Goal: Information Seeking & Learning: Compare options

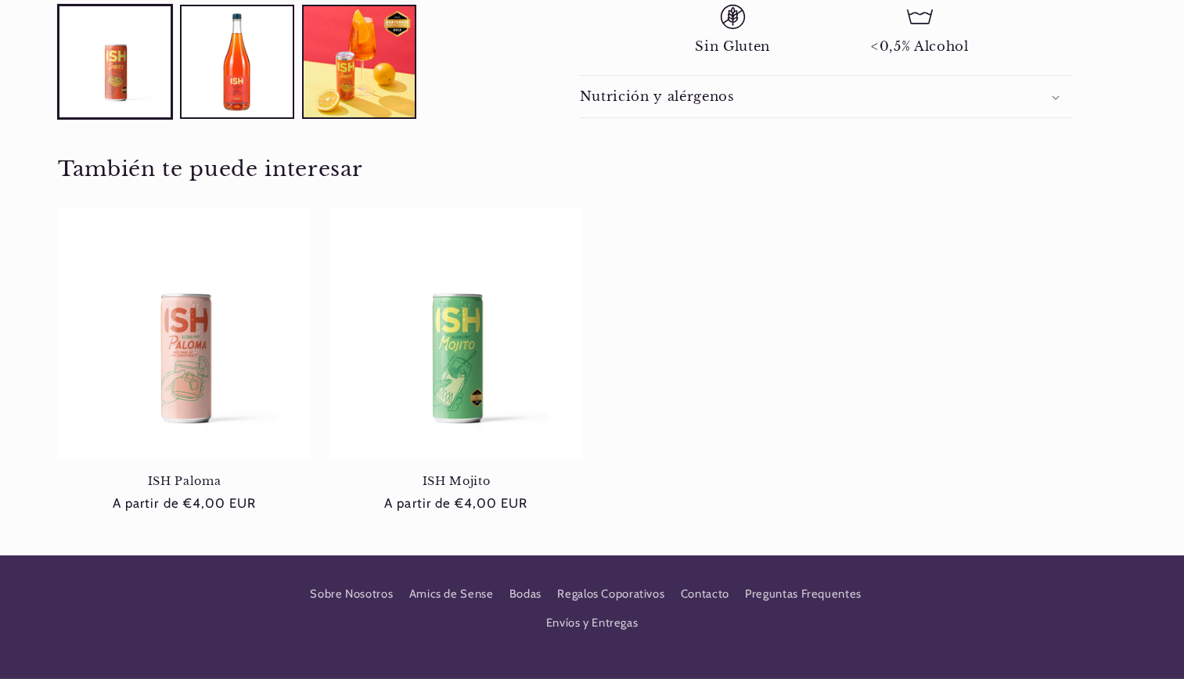
scroll to position [884, 0]
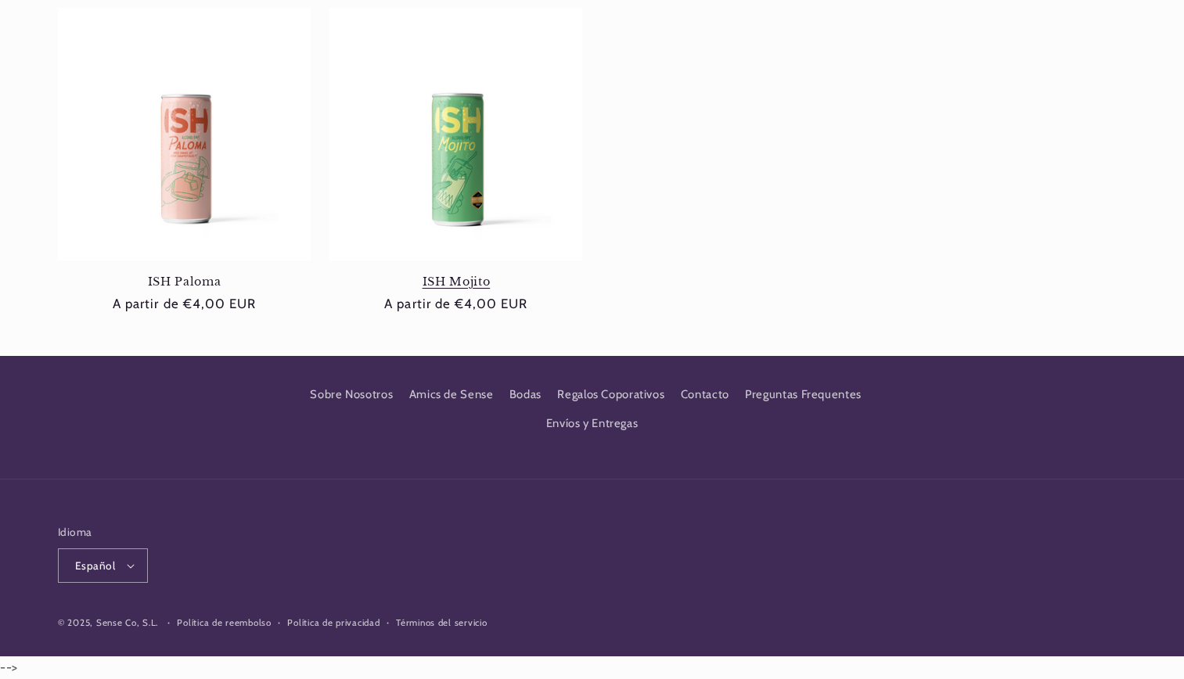
click at [456, 275] on link "ISH Mojito" at bounding box center [455, 282] width 253 height 14
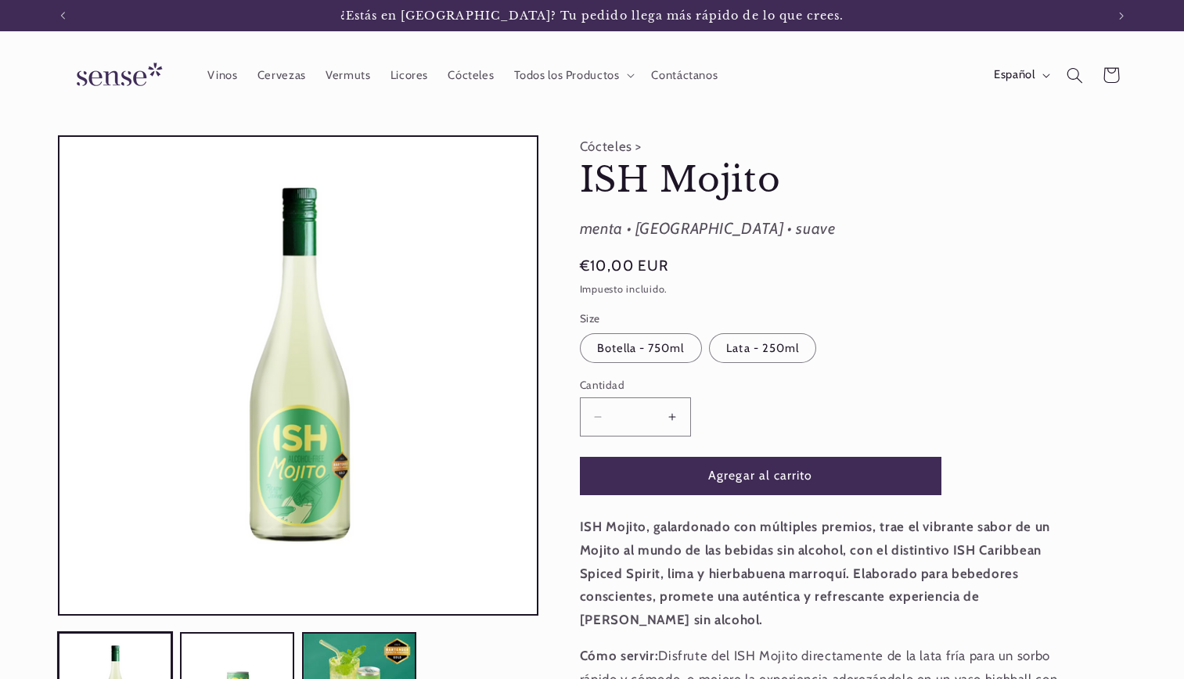
click at [141, 85] on img at bounding box center [116, 75] width 117 height 45
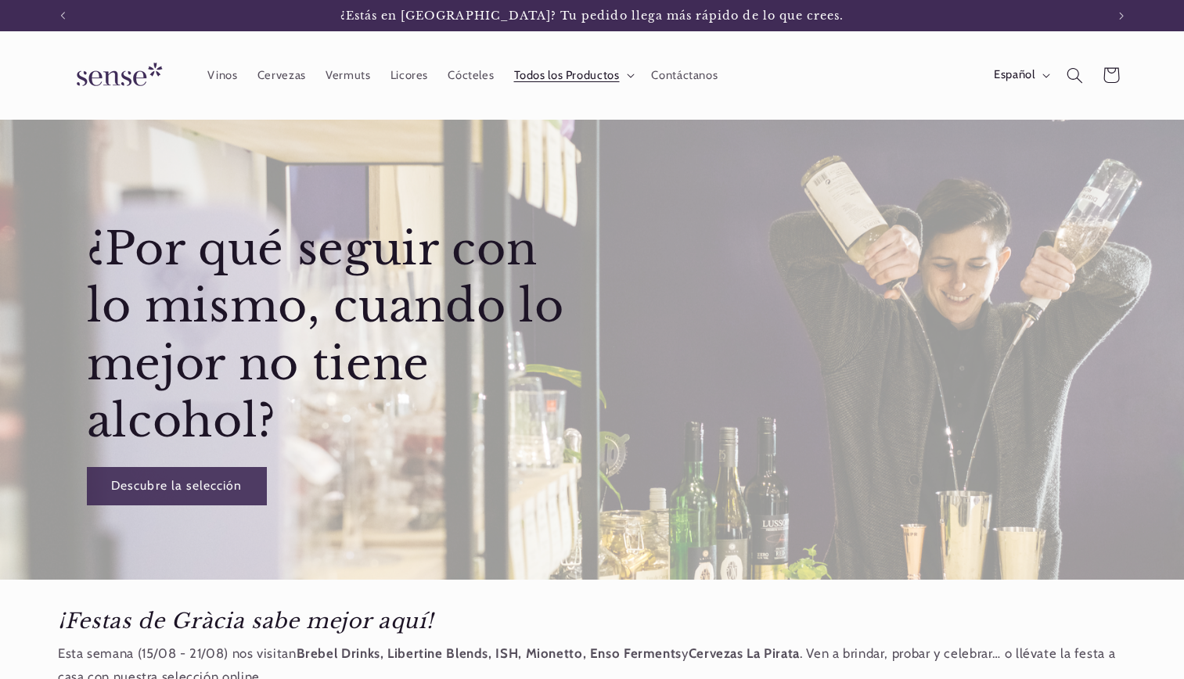
click at [572, 79] on span "Todos los Productos" at bounding box center [567, 75] width 106 height 15
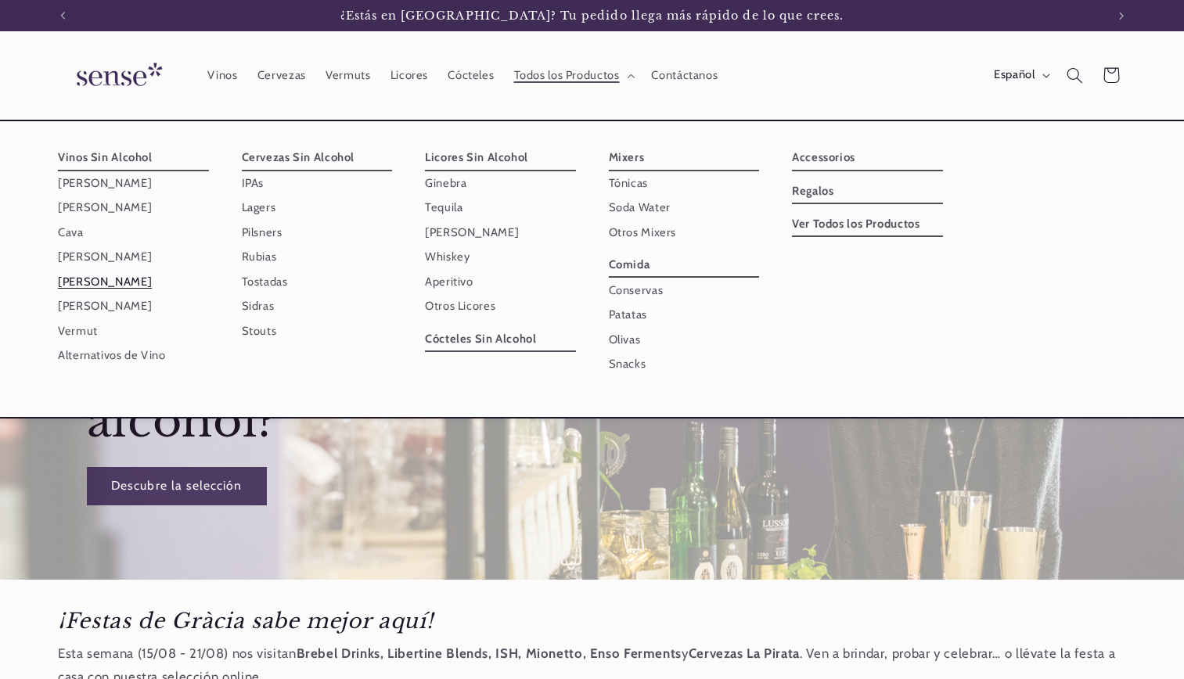
click at [101, 283] on link "[PERSON_NAME]" at bounding box center [133, 282] width 151 height 24
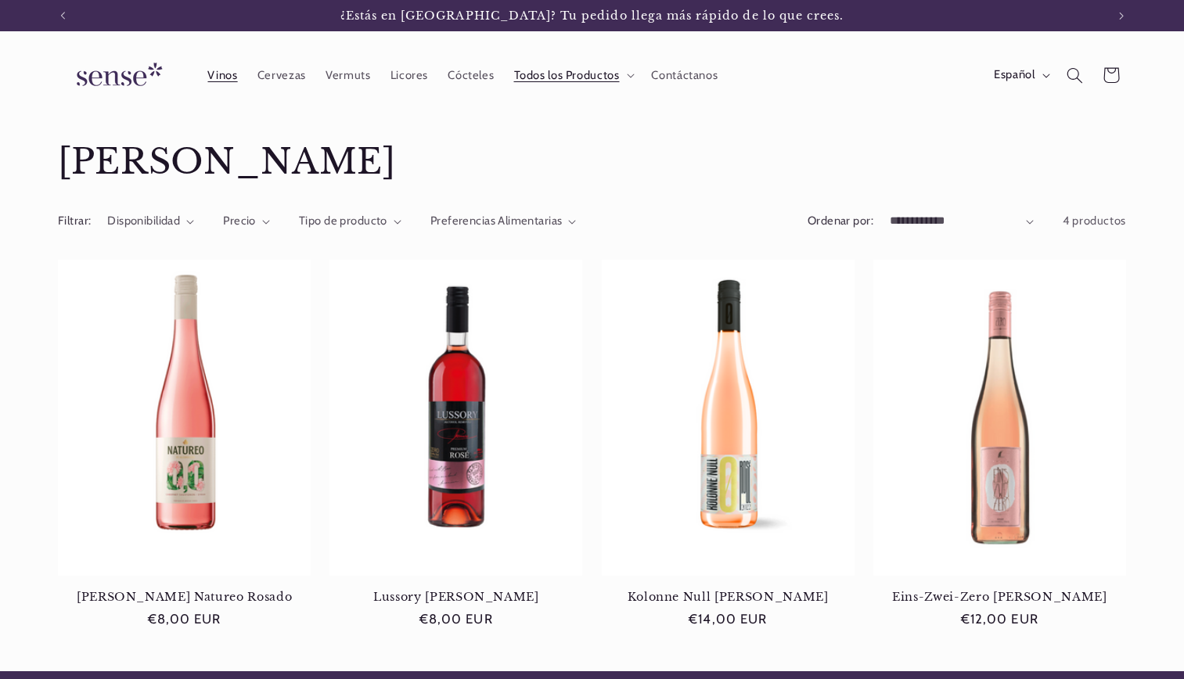
click at [229, 74] on span "Vinos" at bounding box center [222, 75] width 30 height 15
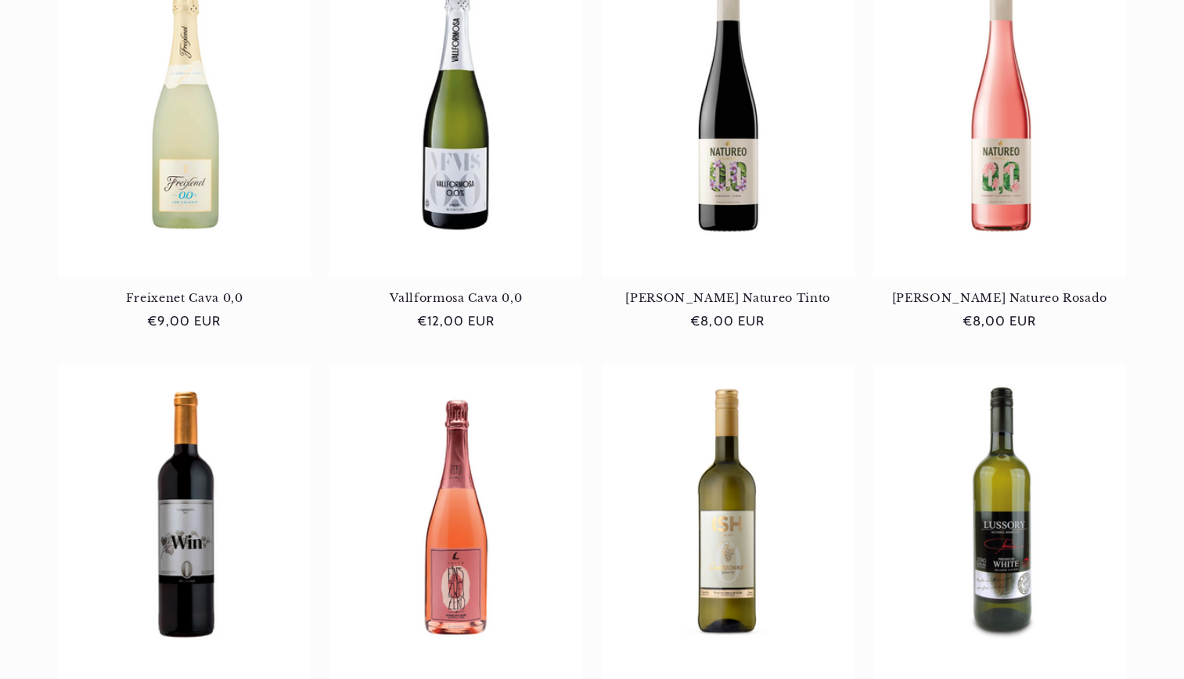
scroll to position [1408, 0]
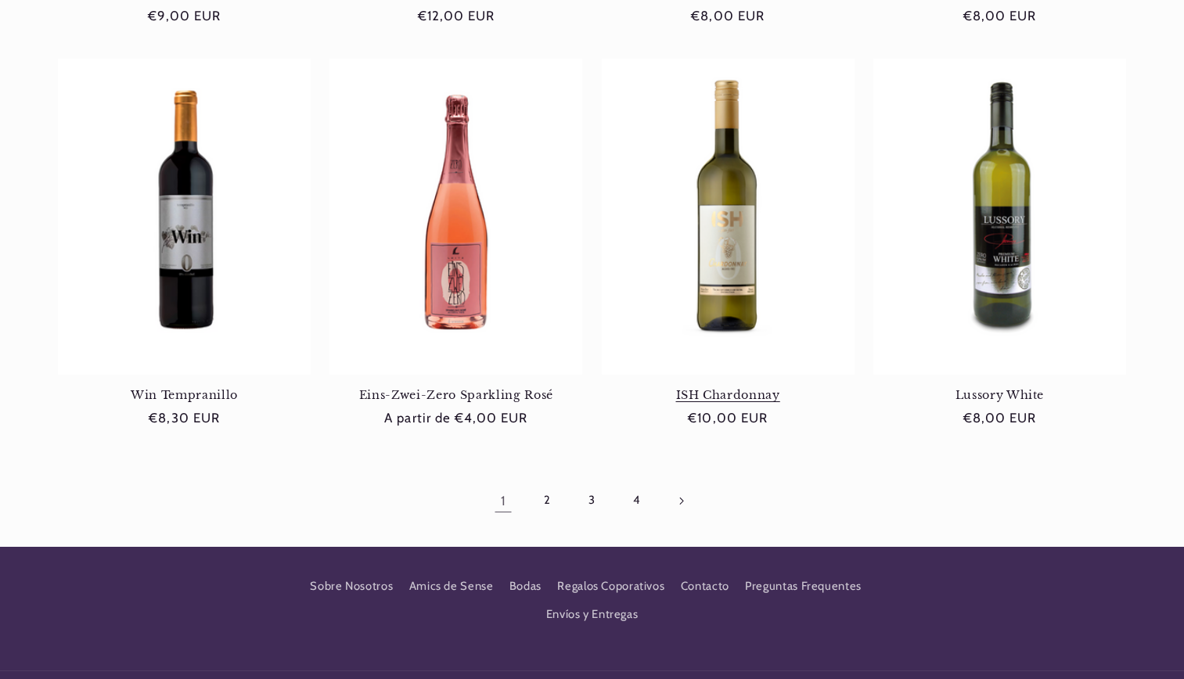
click at [708, 388] on link "ISH Chardonnay" at bounding box center [728, 395] width 253 height 14
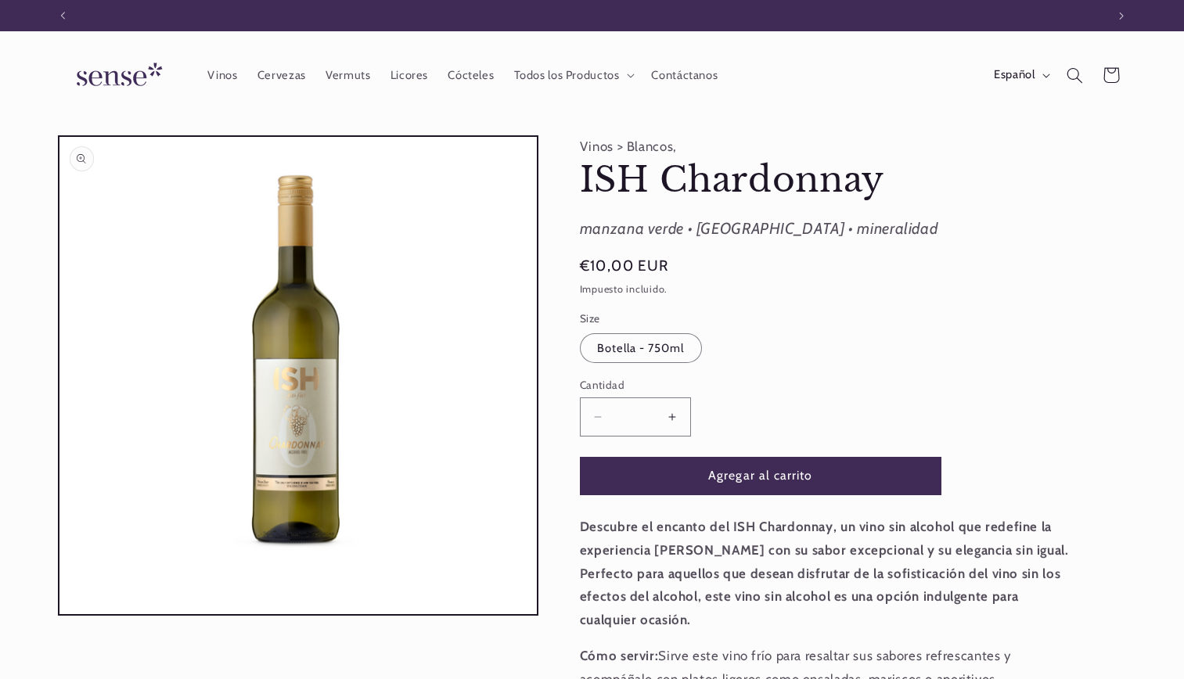
scroll to position [0, 1042]
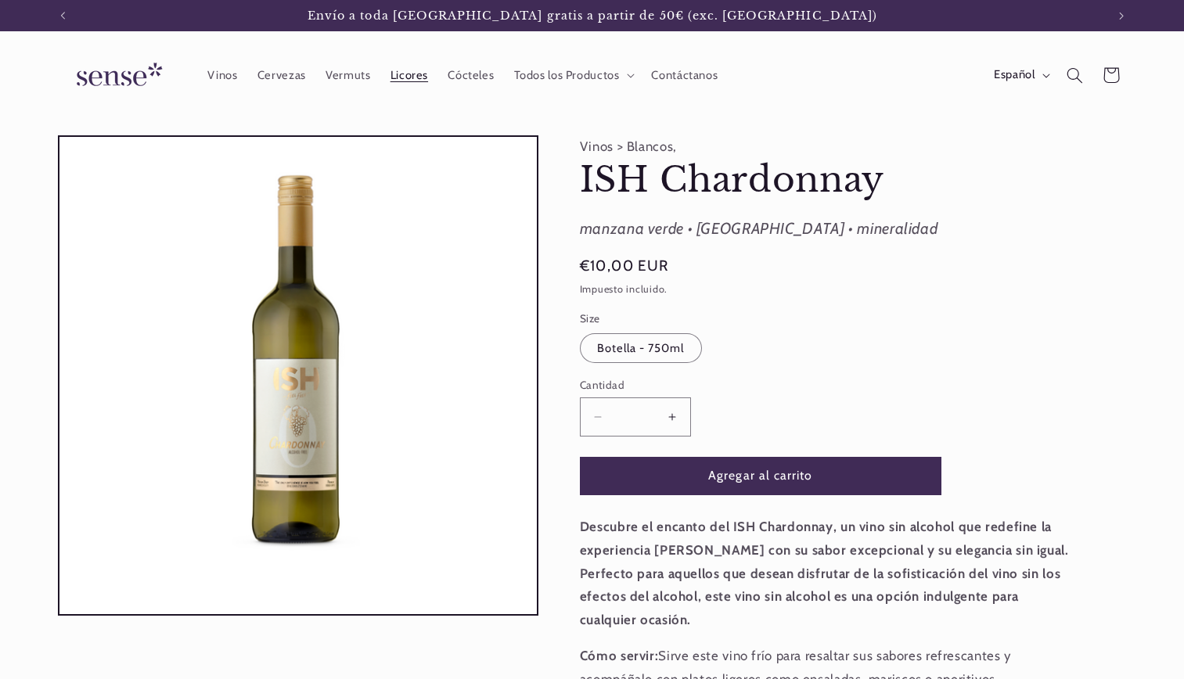
click at [395, 84] on link "Licores" at bounding box center [409, 75] width 58 height 34
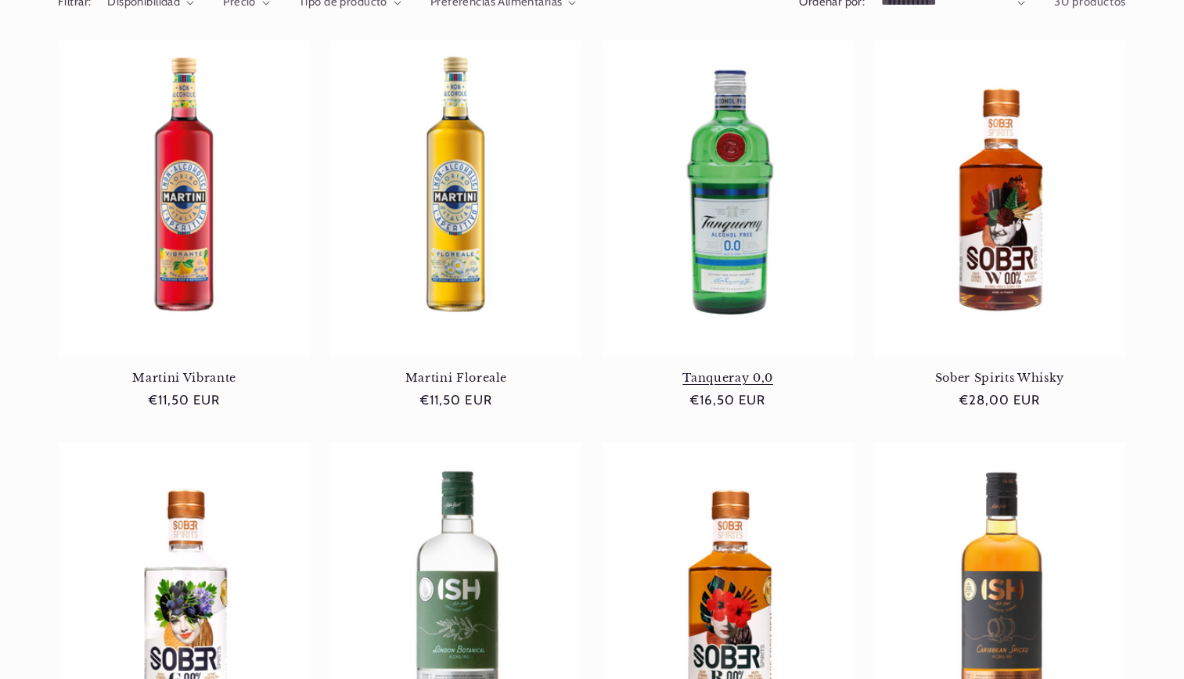
scroll to position [391, 0]
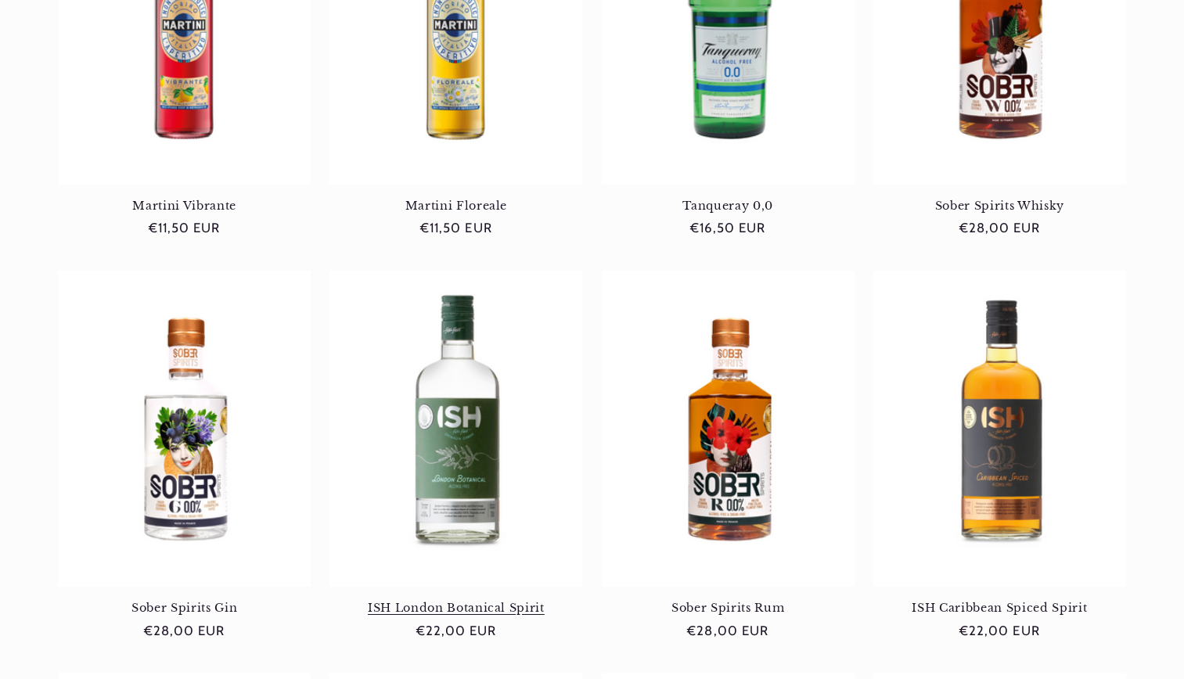
click at [486, 601] on link "ISH London Botanical Spirit" at bounding box center [455, 608] width 253 height 14
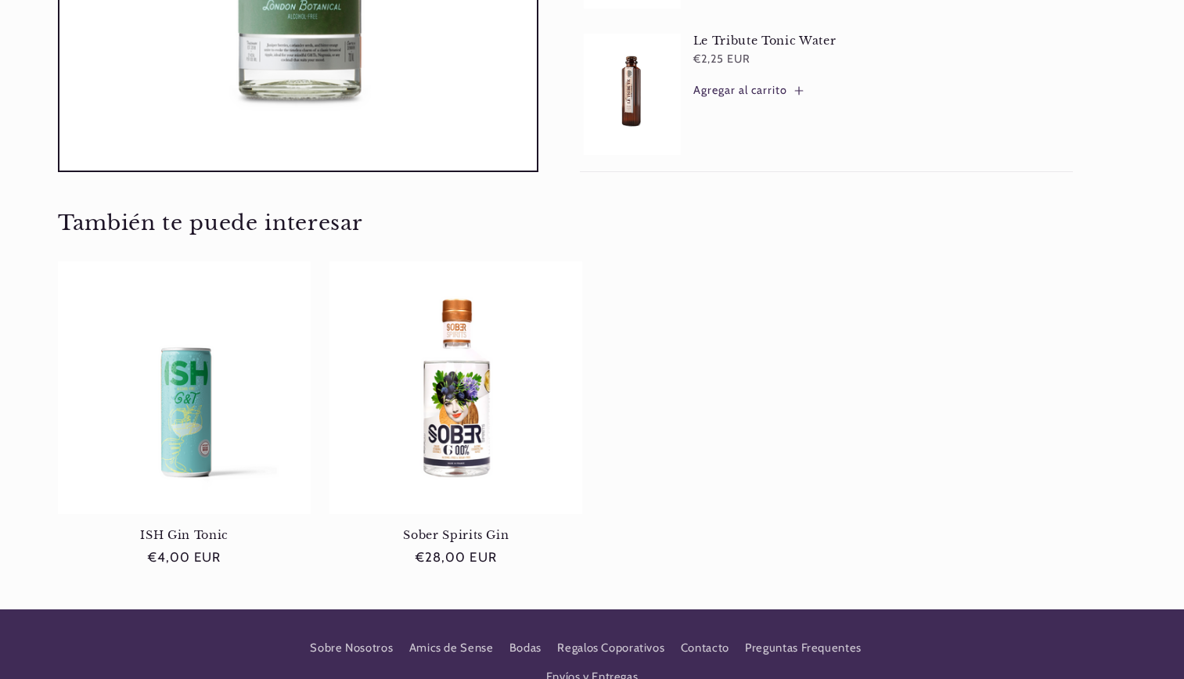
scroll to position [1095, 0]
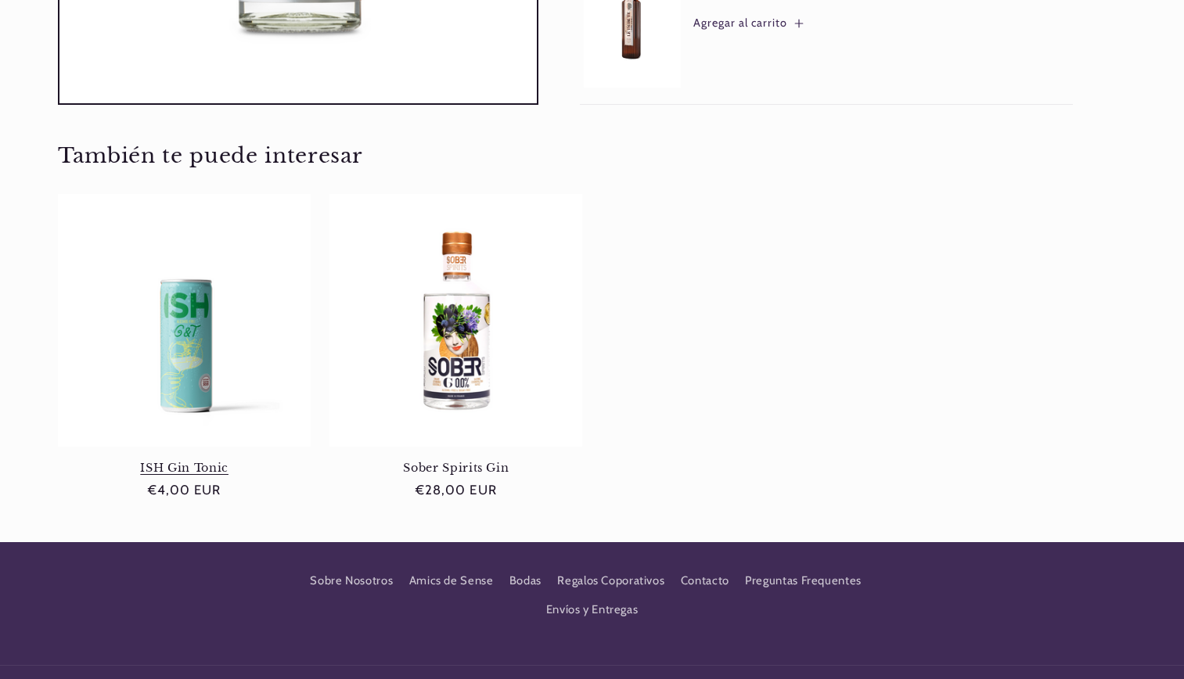
click at [169, 461] on link "ISH Gin Tonic" at bounding box center [184, 468] width 253 height 14
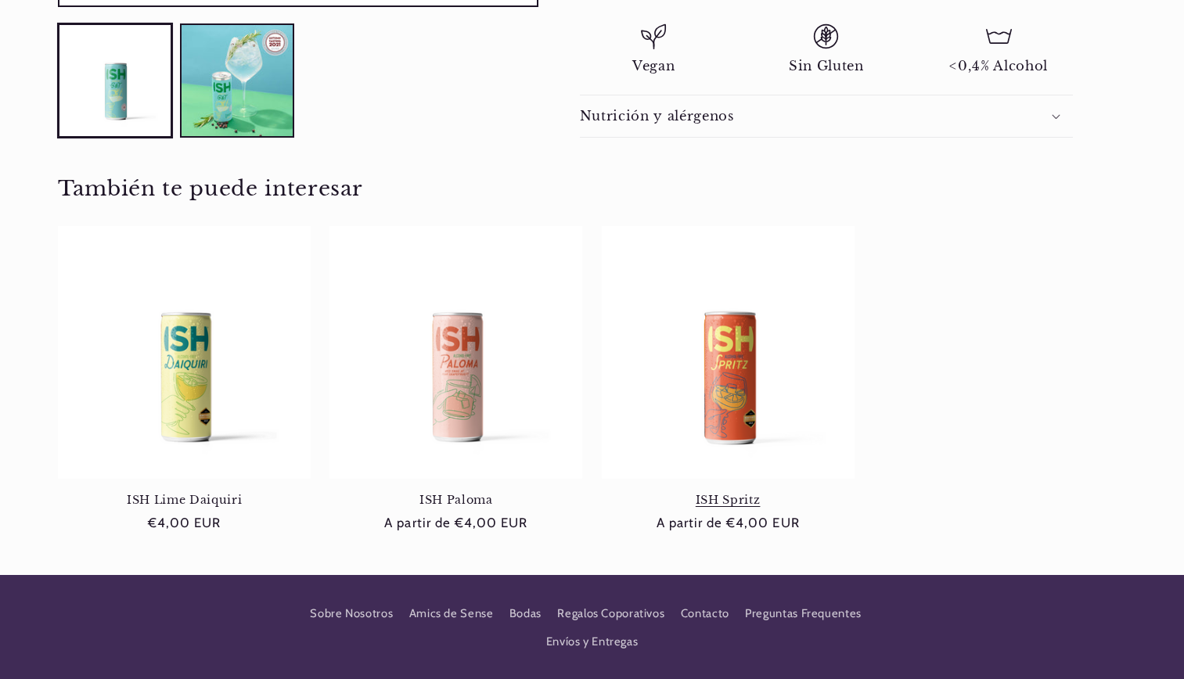
scroll to position [704, 0]
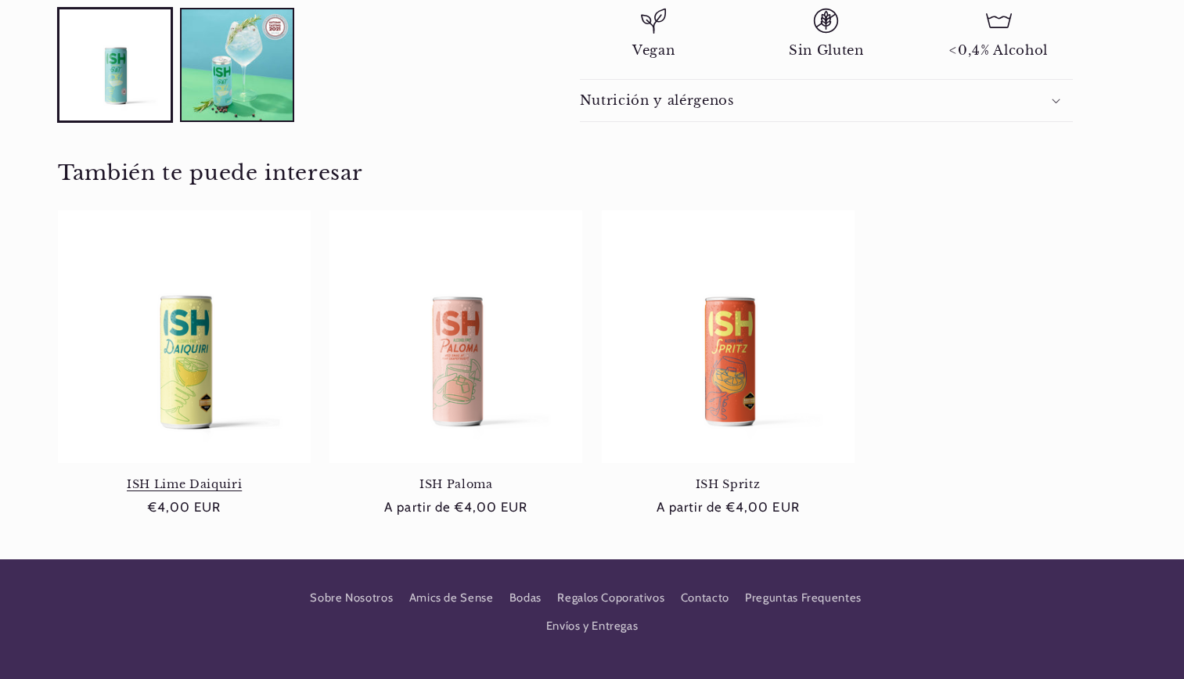
click at [216, 477] on link "ISH Lime Daiquiri" at bounding box center [184, 484] width 253 height 14
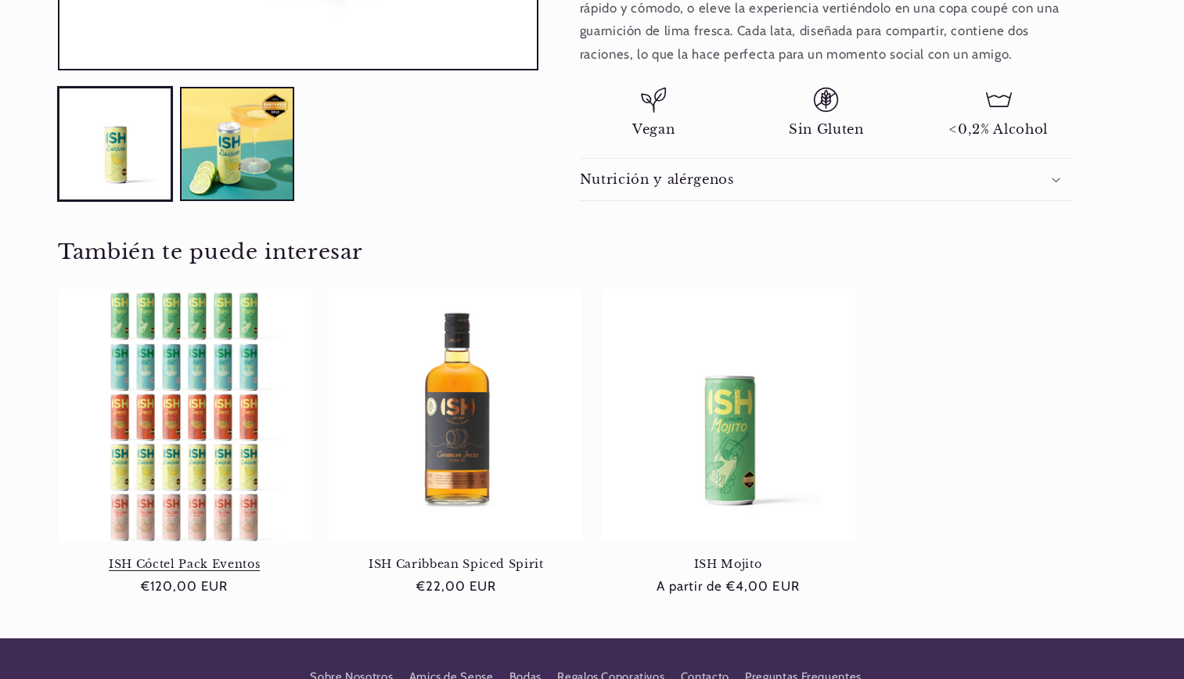
scroll to position [704, 0]
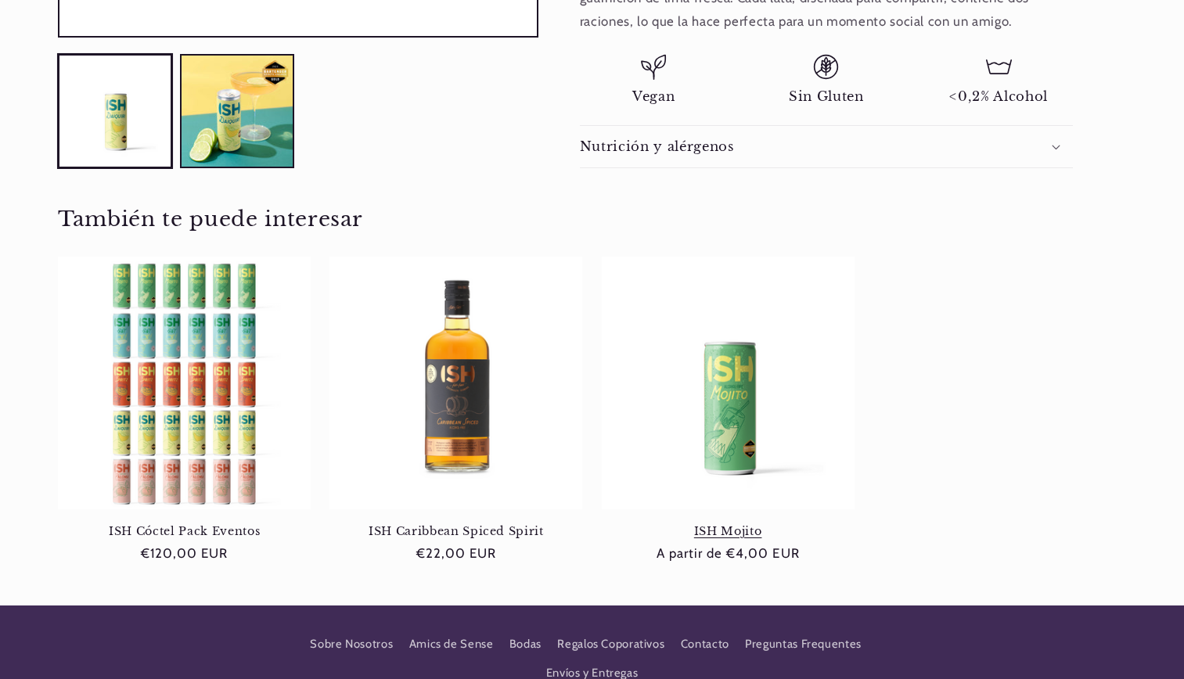
click at [749, 524] on link "ISH Mojito" at bounding box center [728, 531] width 253 height 14
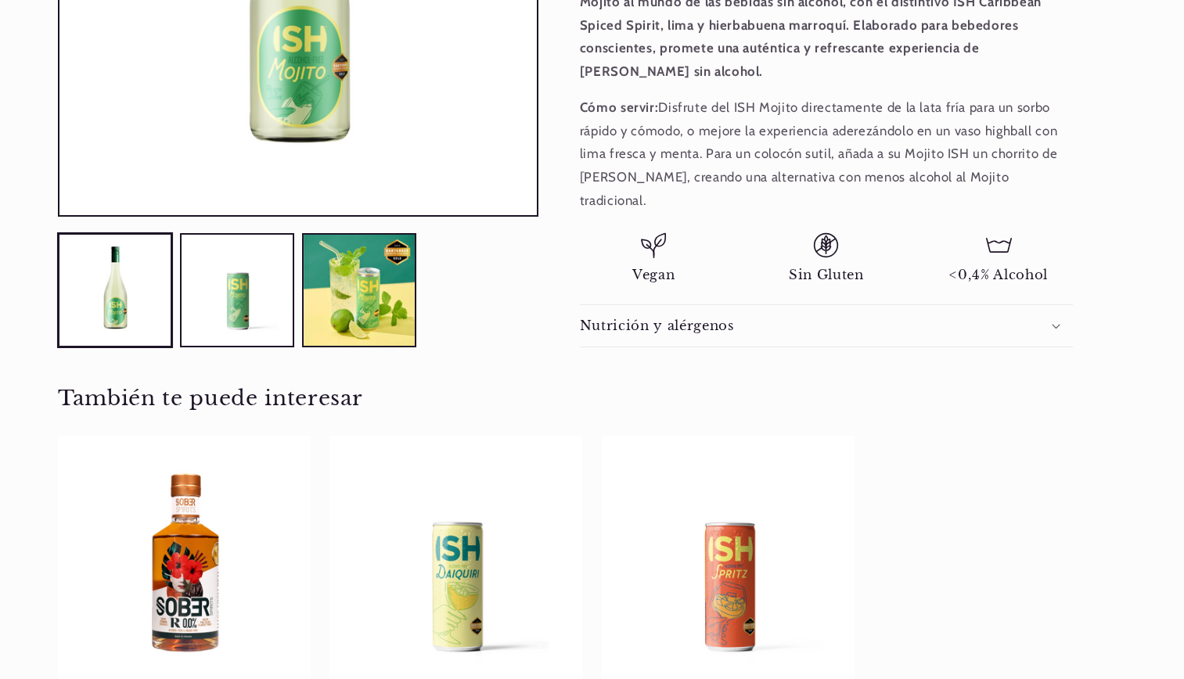
scroll to position [861, 0]
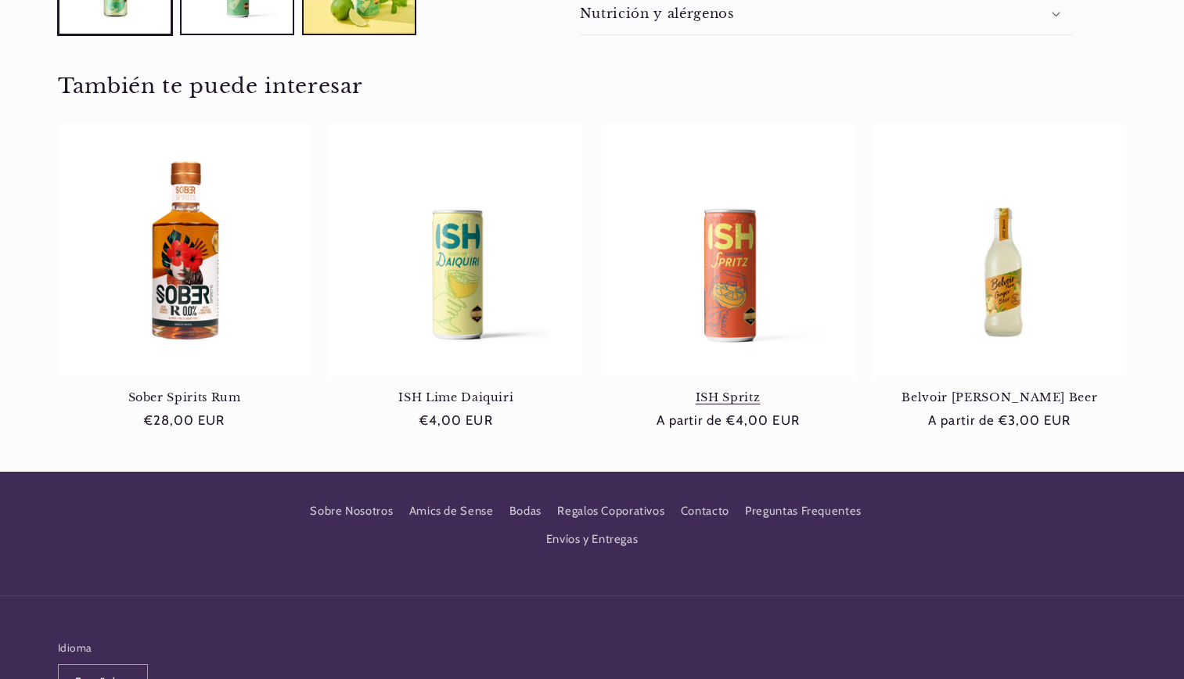
click at [713, 390] on link "ISH Spritz" at bounding box center [728, 397] width 253 height 14
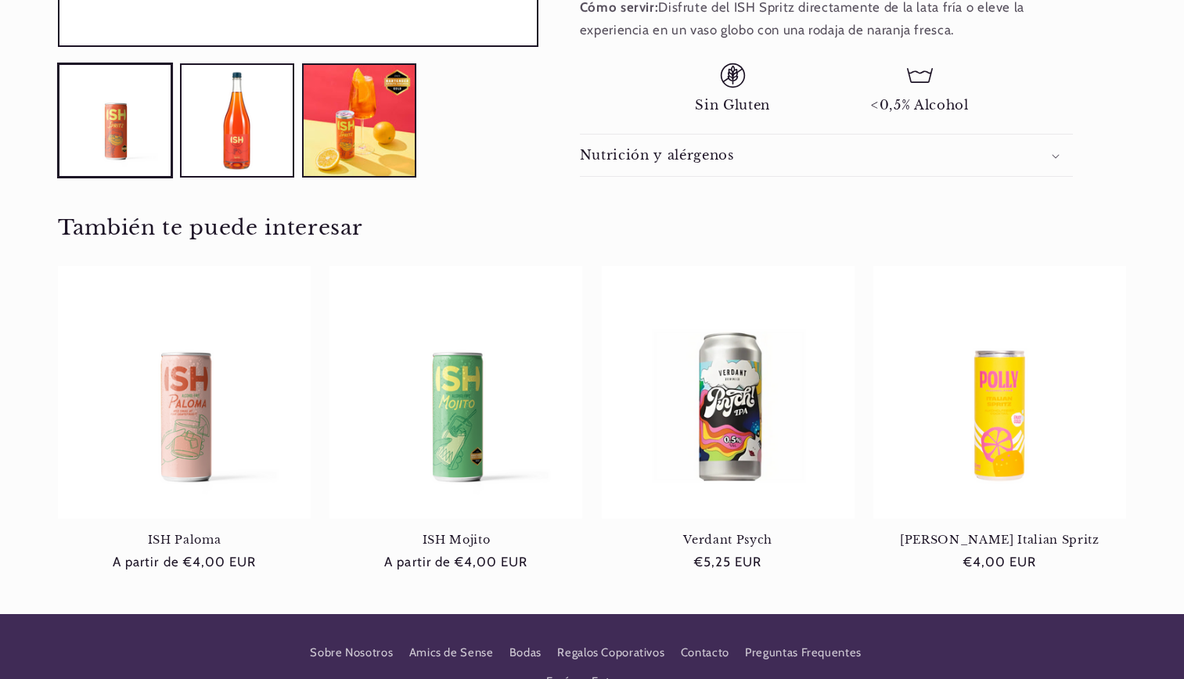
scroll to position [704, 0]
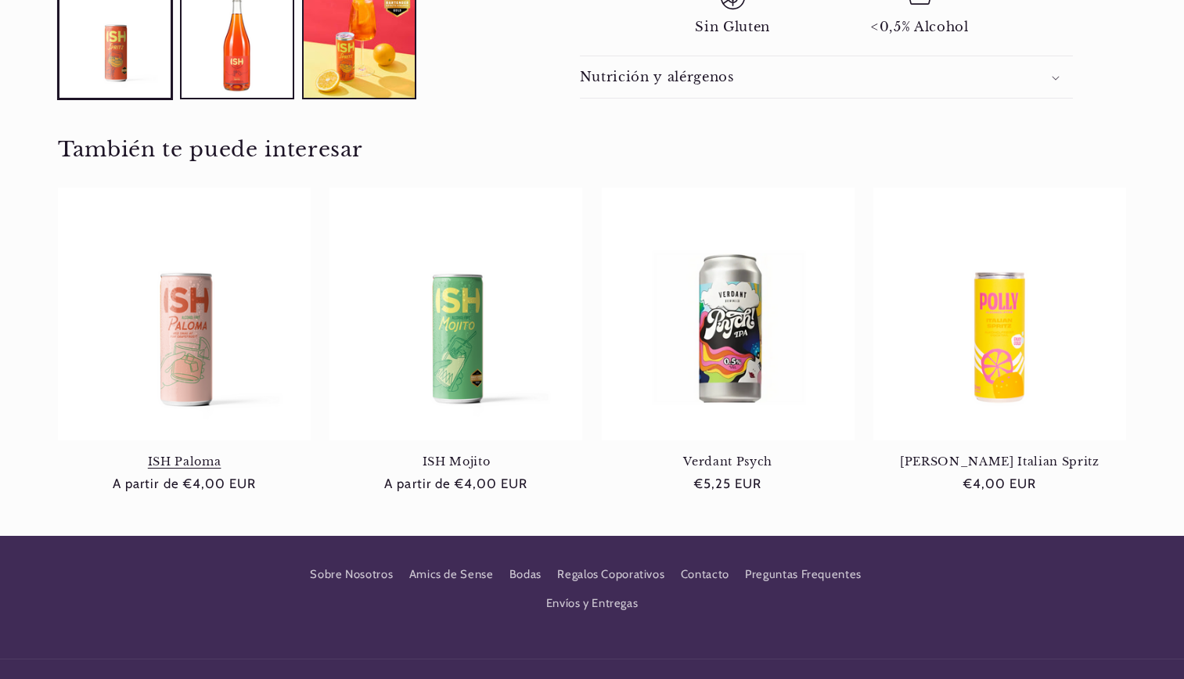
click at [214, 455] on link "ISH Paloma" at bounding box center [184, 462] width 253 height 14
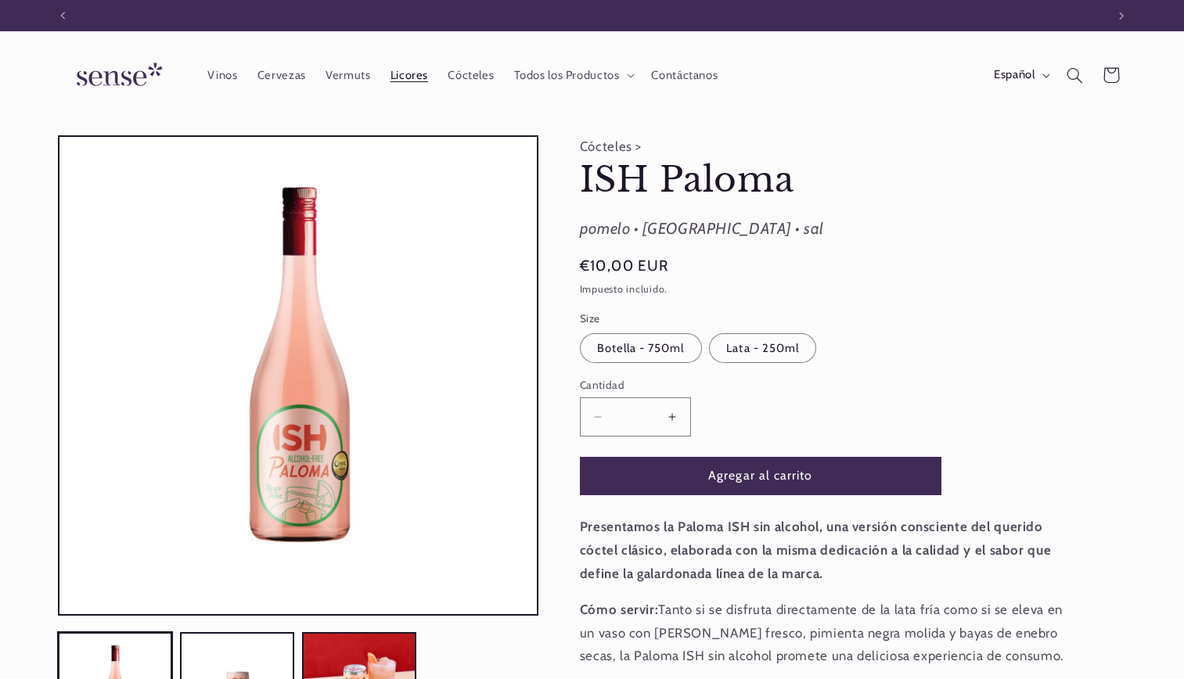
click at [425, 73] on span "Licores" at bounding box center [409, 75] width 38 height 15
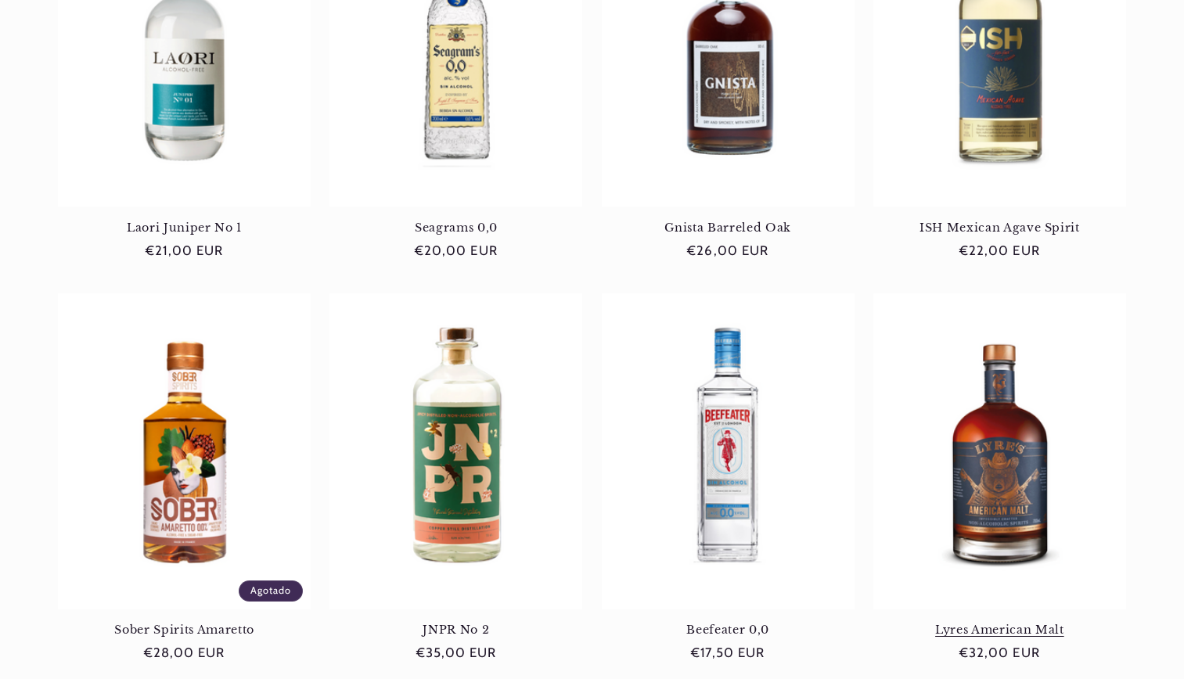
scroll to position [1600, 0]
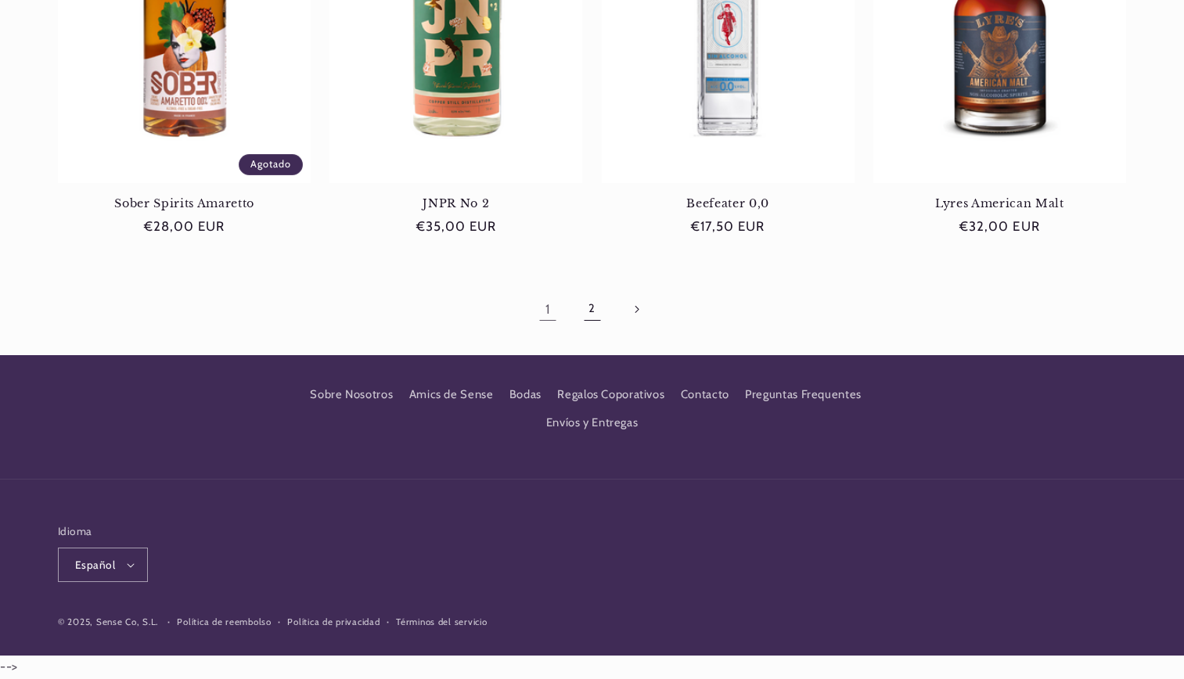
click at [595, 302] on link "2" at bounding box center [591, 309] width 36 height 36
